Goal: Obtain resource: Obtain resource

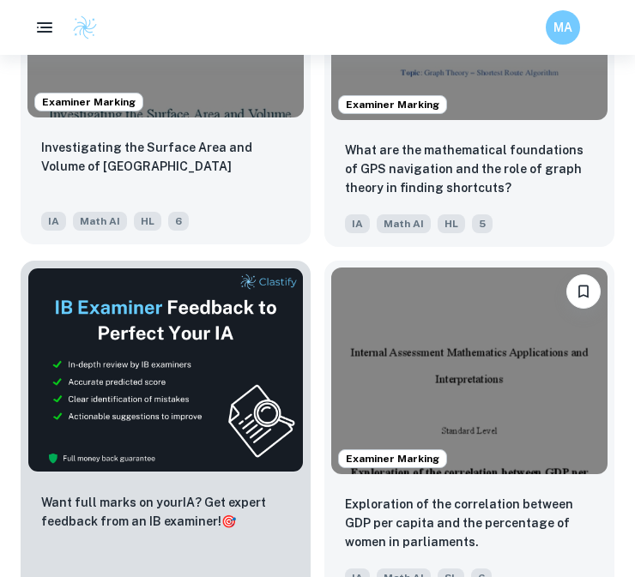
scroll to position [667, 0]
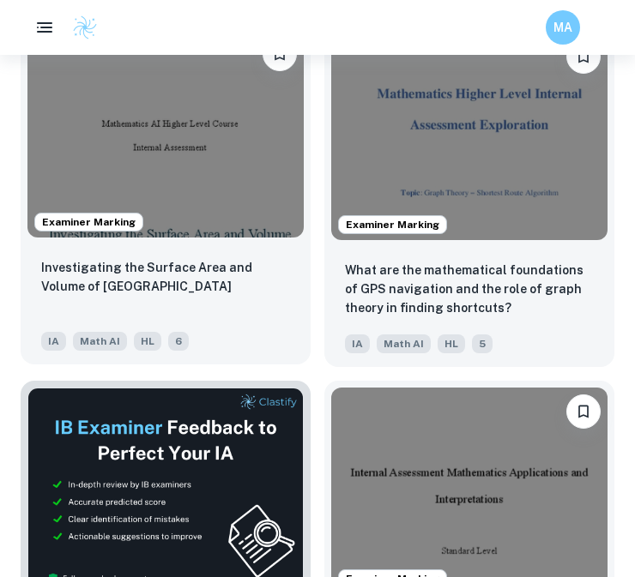
click at [173, 148] on img at bounding box center [165, 134] width 276 height 208
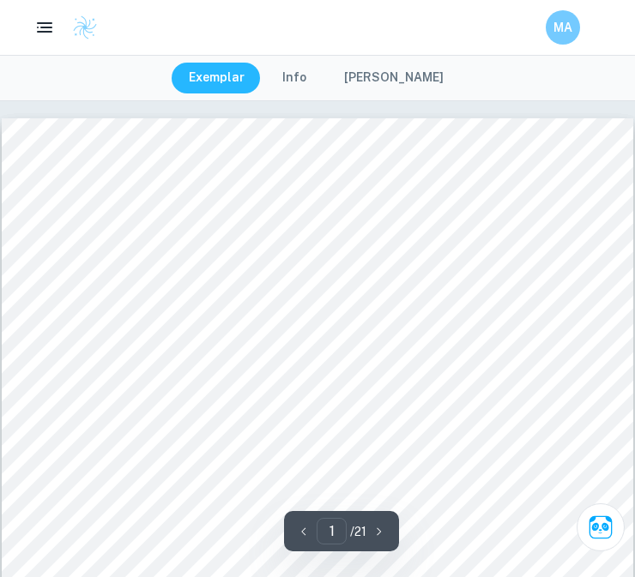
click at [312, 80] on button "Info" at bounding box center [294, 78] width 58 height 31
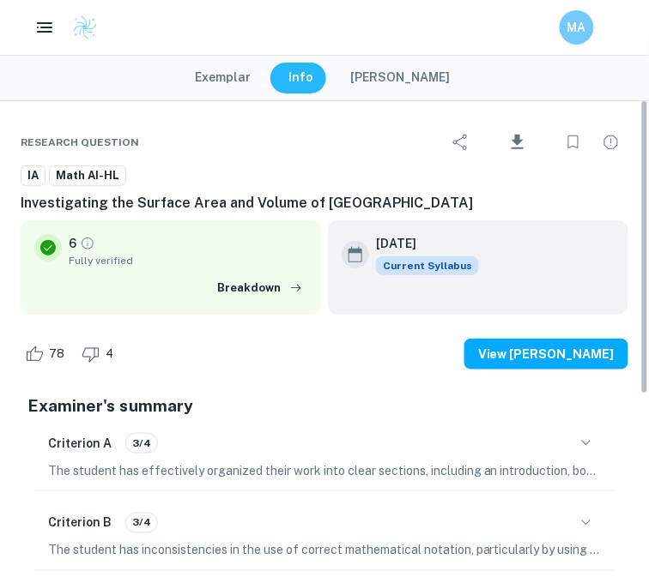
click at [235, 77] on button "Exemplar" at bounding box center [223, 78] width 90 height 31
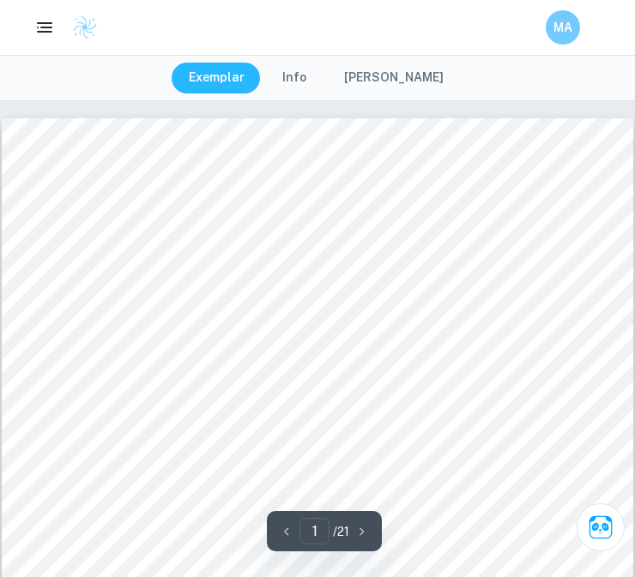
click at [275, 73] on div "Exemplar Info [PERSON_NAME]" at bounding box center [318, 78] width 293 height 31
click at [278, 73] on button "Info" at bounding box center [294, 78] width 58 height 31
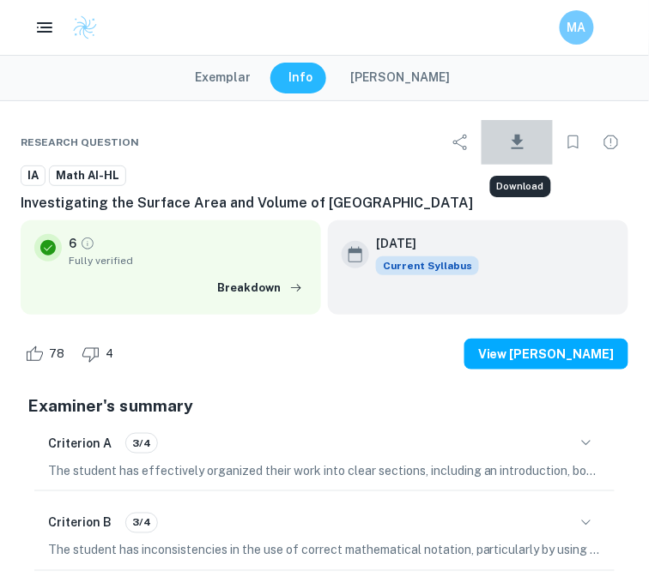
click at [527, 139] on icon "Download" at bounding box center [517, 142] width 21 height 21
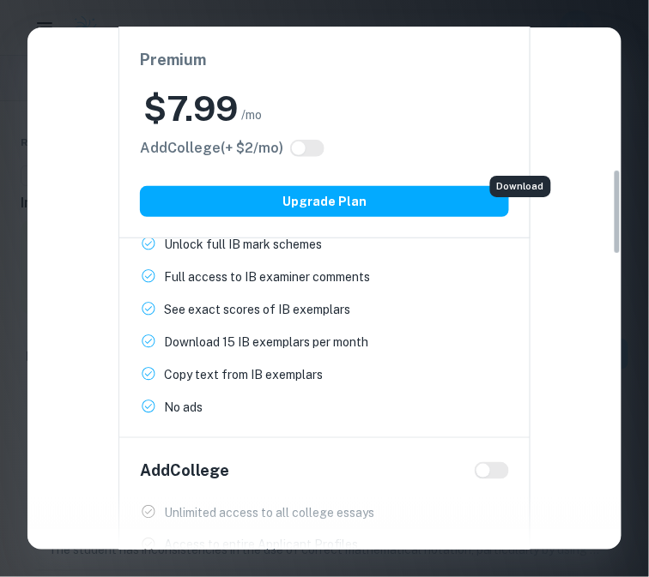
scroll to position [476, 0]
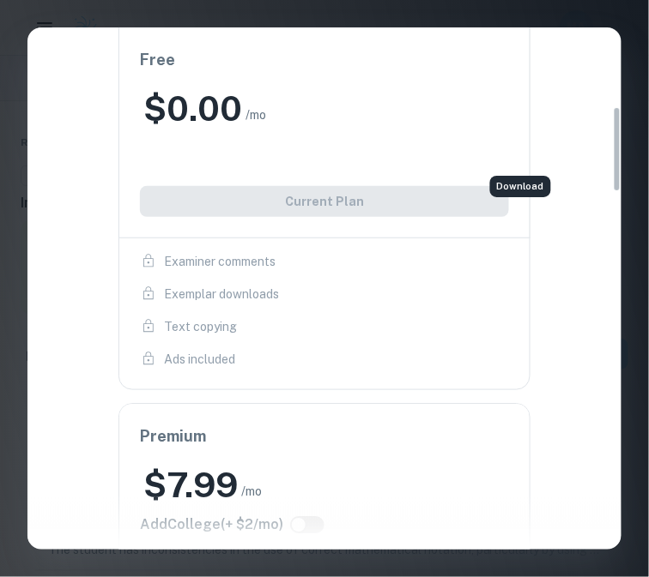
click at [318, 189] on div "Free $ 0.00 /mo Add College (+ $ 2 /mo) Current Plan" at bounding box center [324, 132] width 412 height 211
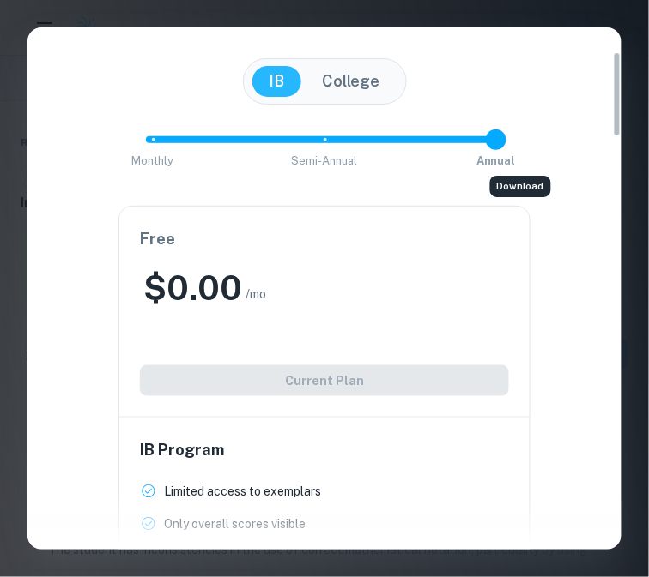
scroll to position [95, 0]
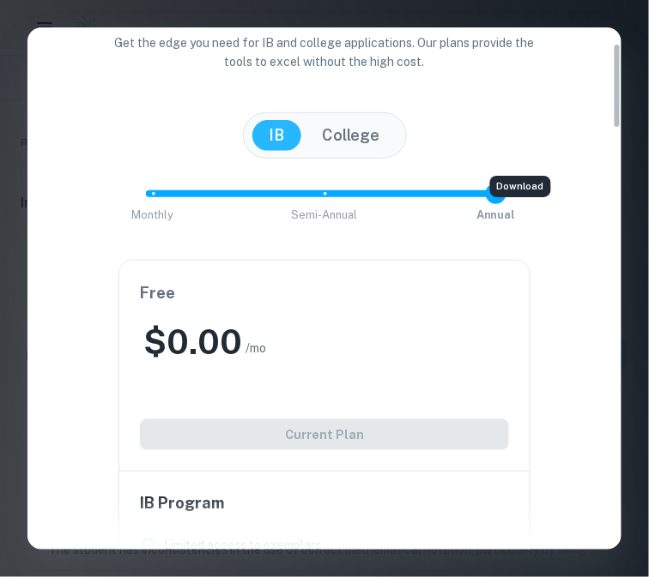
click at [588, 142] on div "[GEOGRAPHIC_DATA]" at bounding box center [324, 135] width 552 height 46
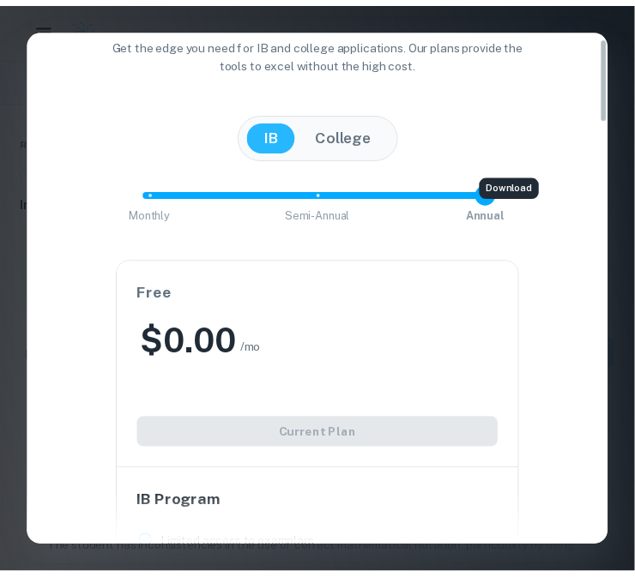
scroll to position [0, 0]
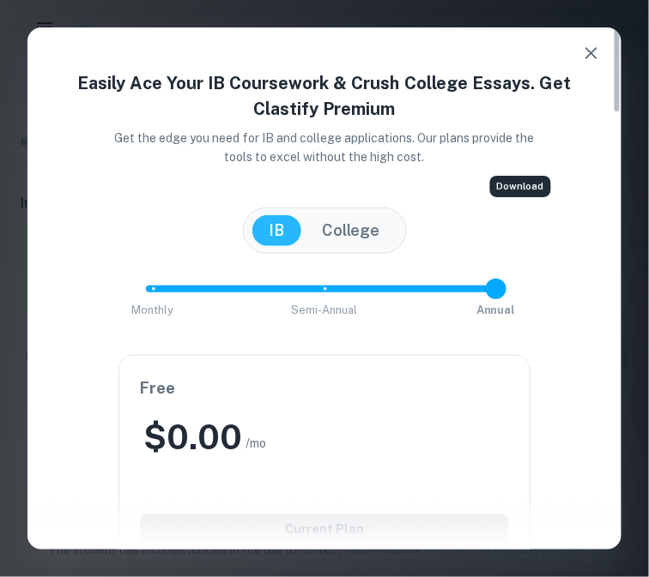
click at [588, 56] on icon "button" at bounding box center [591, 53] width 12 height 12
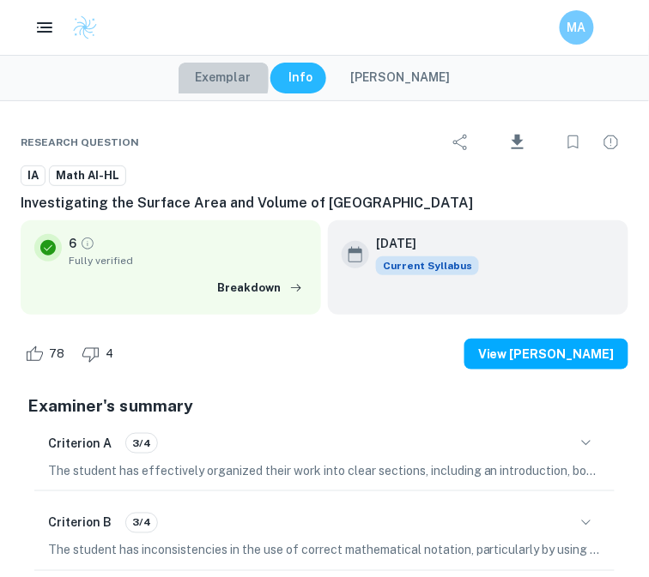
click at [211, 77] on button "Exemplar" at bounding box center [223, 78] width 90 height 31
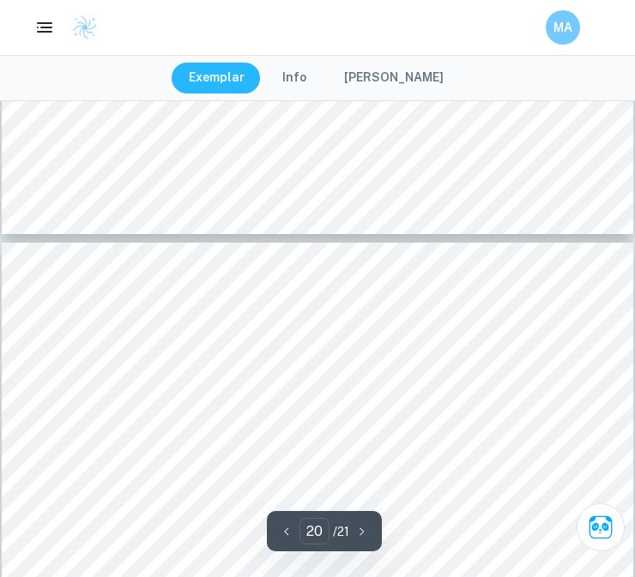
type input "21"
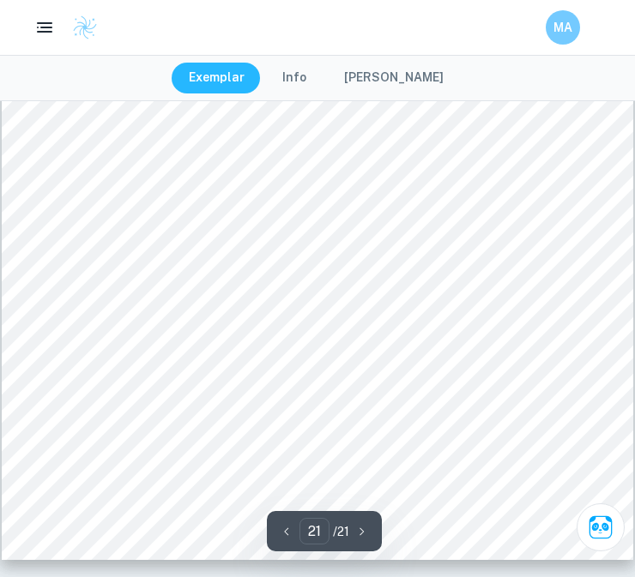
scroll to position [17109, 0]
